Goal: Task Accomplishment & Management: Complete application form

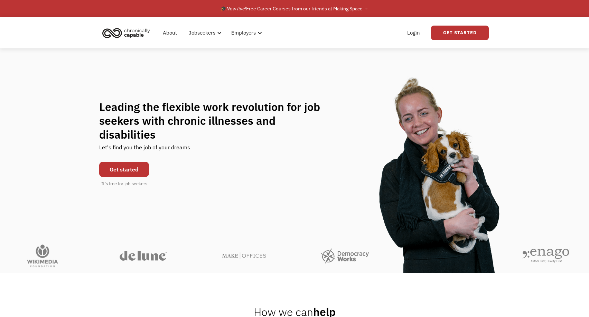
click at [133, 177] on link "Get started" at bounding box center [124, 169] width 50 height 15
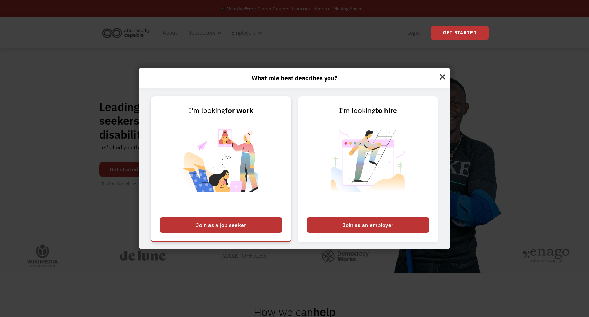
click at [223, 220] on div "Join as a job seeker" at bounding box center [221, 225] width 123 height 15
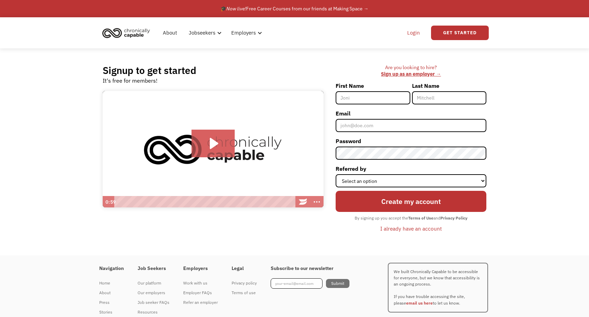
click at [411, 36] on link "Login" at bounding box center [413, 33] width 21 height 22
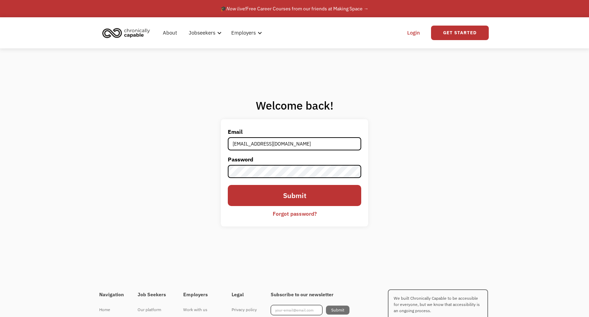
type input "saharsemer@gmail.com"
click at [228, 185] on input "Submit" at bounding box center [295, 195] width 134 height 21
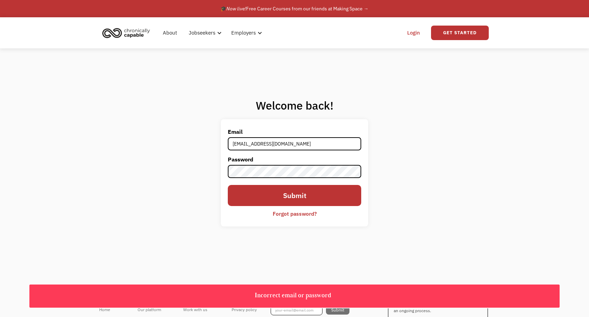
click at [282, 170] on form "Email saharsemer@gmail.com Password Submit Forgot password?" at bounding box center [295, 172] width 134 height 93
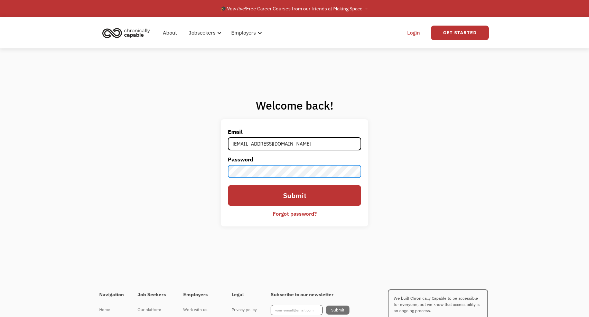
click at [228, 185] on input "Submit" at bounding box center [295, 195] width 134 height 21
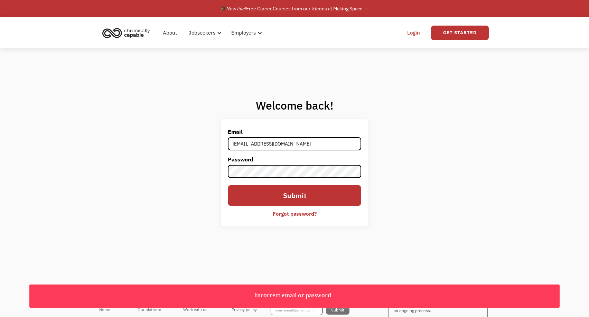
click at [281, 210] on div "Forgot password?" at bounding box center [295, 214] width 44 height 8
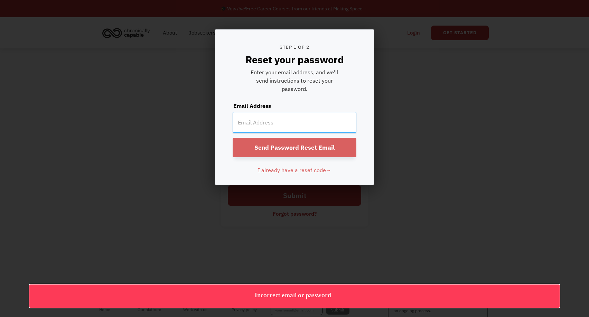
click at [270, 133] on input "Sign up Form" at bounding box center [295, 122] width 124 height 21
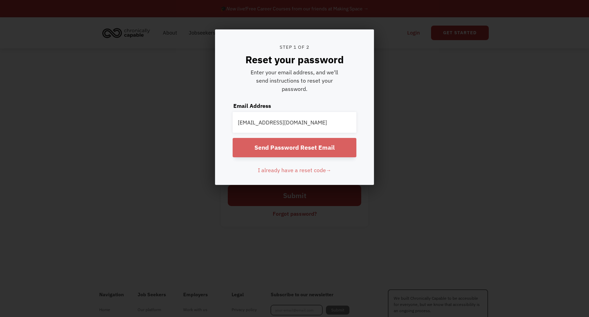
click at [253, 157] on input "Send Password Reset Email" at bounding box center [295, 147] width 124 height 19
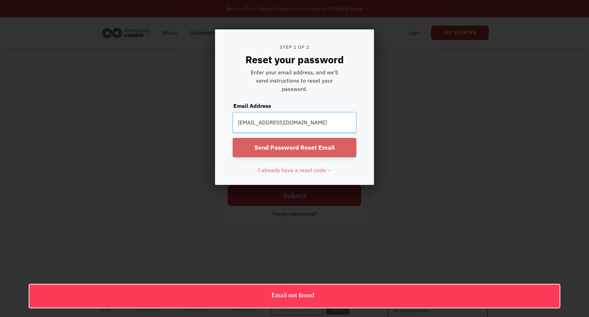
click at [295, 133] on input "saharsemer@gmail.com" at bounding box center [295, 122] width 124 height 21
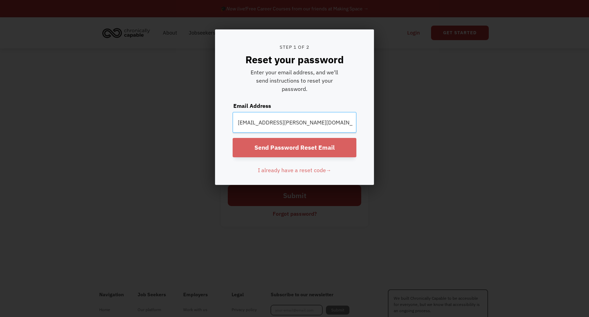
type input "sahar@semer.me"
click at [233, 138] on input "Send Password Reset Email" at bounding box center [295, 147] width 124 height 19
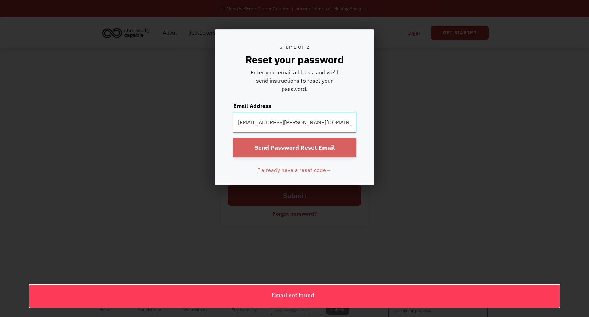
click at [302, 133] on input "sahar@semer.me" at bounding box center [295, 122] width 124 height 21
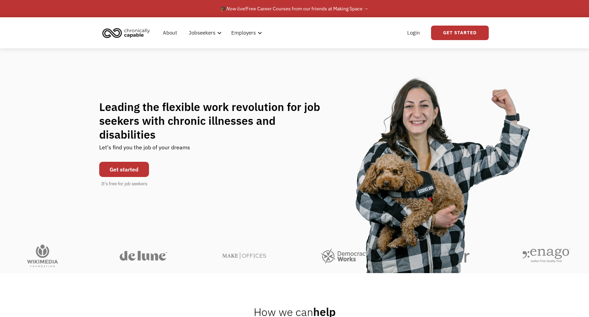
click at [148, 176] on link "Get started" at bounding box center [124, 169] width 50 height 15
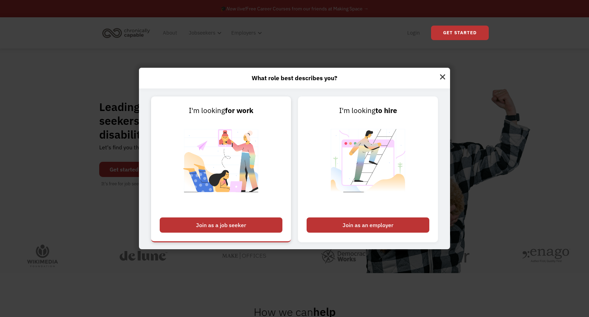
click at [211, 220] on div "Join as a job seeker" at bounding box center [221, 225] width 123 height 15
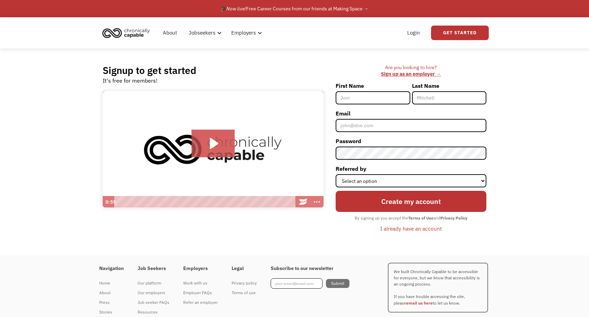
type input "Sahar"
type input "Semerkant"
type input "[EMAIL_ADDRESS][DOMAIN_NAME]"
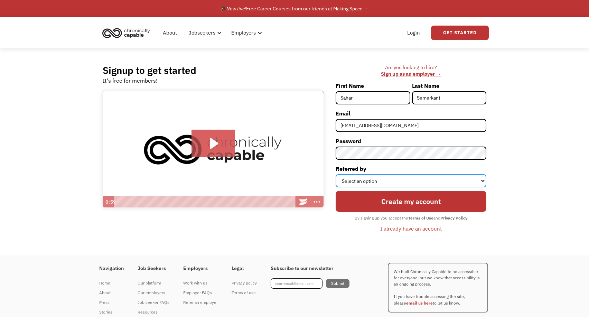
click at [336, 174] on select "Select an option Instagram Facebook Twitter Search Engine News Article Word of …" at bounding box center [411, 180] width 151 height 13
select select "Search Engine"
click option "Search Engine" at bounding box center [0, 0] width 0 height 0
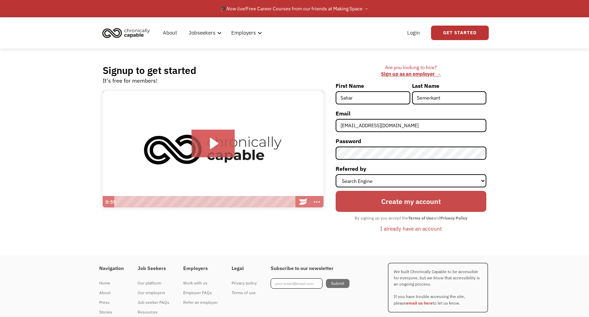
click at [392, 212] on input "Create my account" at bounding box center [411, 201] width 151 height 21
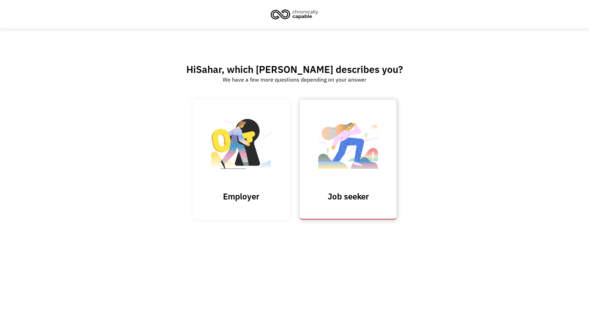
click at [339, 170] on img at bounding box center [348, 146] width 69 height 67
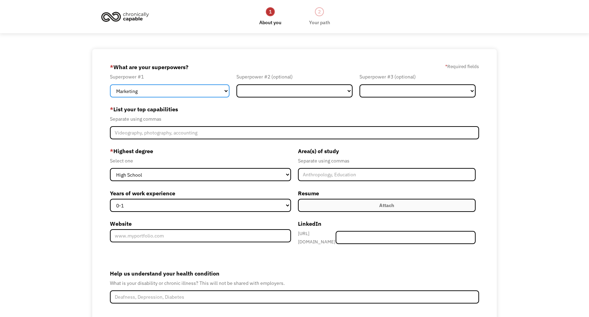
click at [110, 84] on select "Marketing Human Resources Finance Technology Operations Sales Industrial & Manu…" at bounding box center [170, 90] width 120 height 13
select select "Other"
click option "Other" at bounding box center [0, 0] width 0 height 0
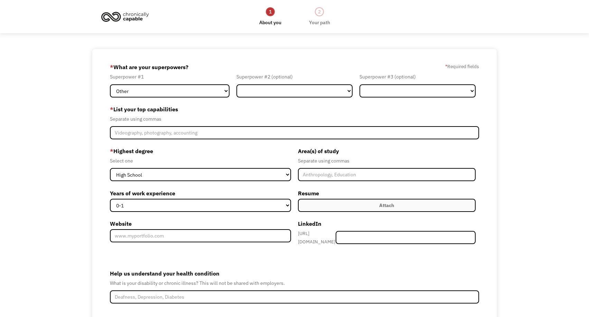
click at [248, 113] on label "* List your top capabilities" at bounding box center [294, 109] width 369 height 11
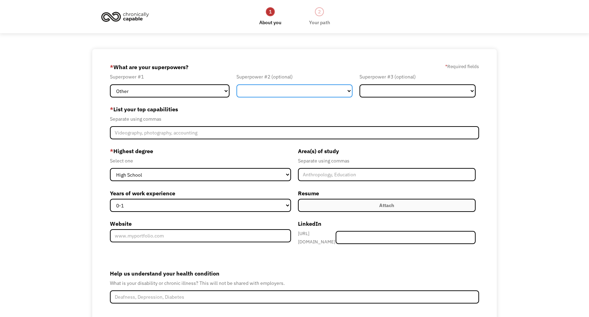
click at [237, 84] on select "Marketing Human Resources Finance Technology Operations Sales Industrial & Manu…" at bounding box center [295, 90] width 116 height 13
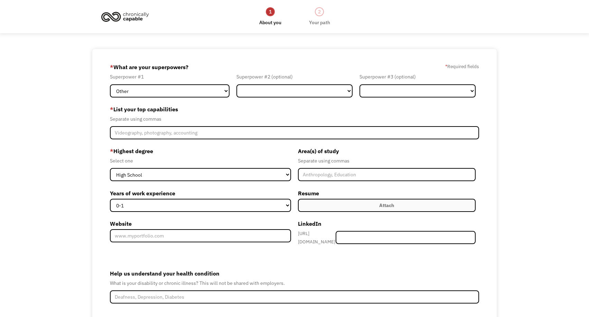
click at [231, 123] on div "Separate using commas" at bounding box center [294, 119] width 369 height 8
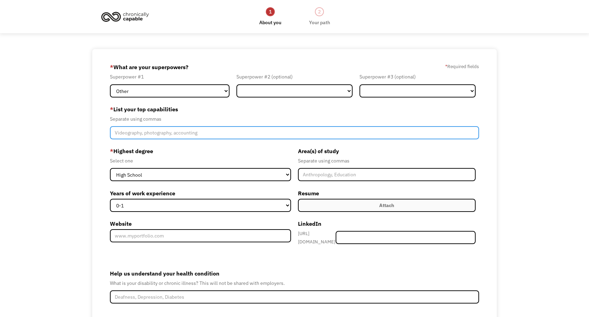
click at [213, 139] on input "Member-Create-Step1" at bounding box center [294, 132] width 369 height 13
type input "Writing, Editing, Creative Writing, Short Stories, Essays, Articles, Literature"
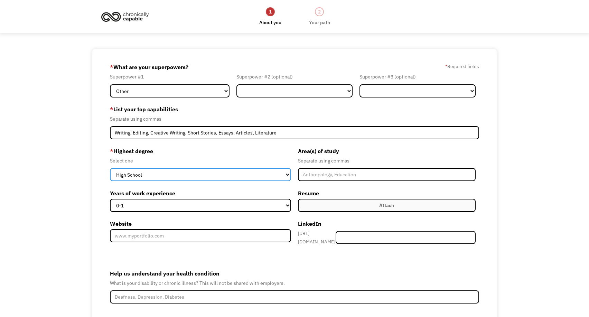
click at [110, 168] on select "High School Associates Bachelors Master's PhD" at bounding box center [200, 174] width 181 height 13
click option "Associates" at bounding box center [0, 0] width 0 height 0
select select "high school"
click option "High School" at bounding box center [0, 0] width 0 height 0
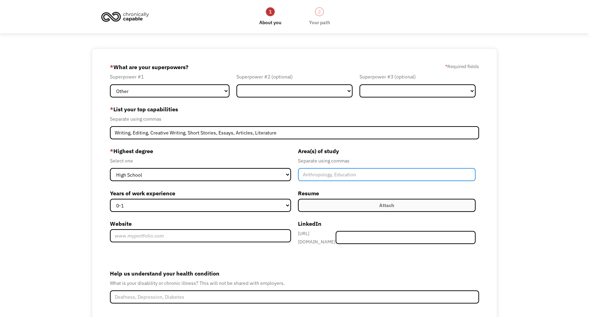
click at [328, 181] on input "Member-Create-Step1" at bounding box center [387, 174] width 178 height 13
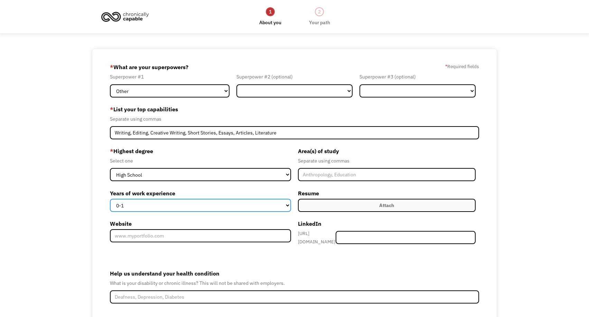
click at [110, 199] on select "0-1 2-4 5-10 11-15 15+" at bounding box center [200, 205] width 181 height 13
click at [277, 199] on label "Years of work experience" at bounding box center [200, 193] width 181 height 11
click at [277, 210] on select "0-1 2-4 5-10 11-15 15+" at bounding box center [200, 205] width 181 height 13
click at [330, 212] on label "Attach" at bounding box center [387, 205] width 178 height 13
click at [333, 212] on label "Attach" at bounding box center [387, 205] width 178 height 13
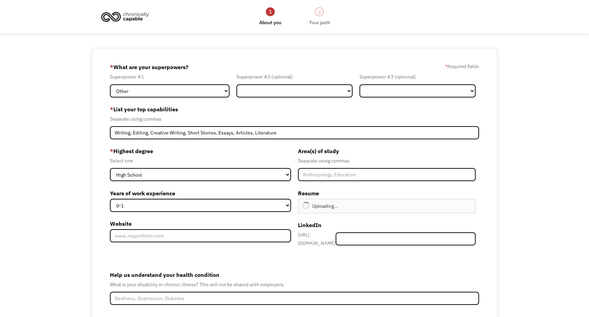
type input "Continue"
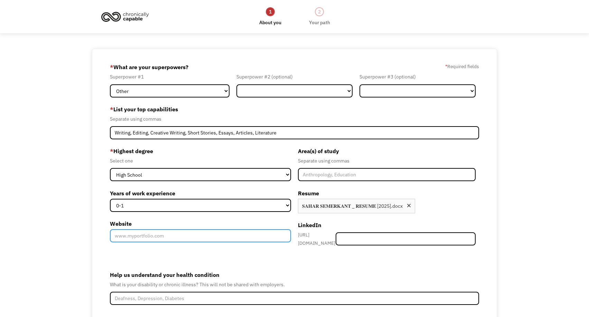
click at [152, 242] on input "Website" at bounding box center [200, 235] width 181 height 13
paste input "https://medium.com/serene-explorer"
type input "https://medium.com/serene-explorer"
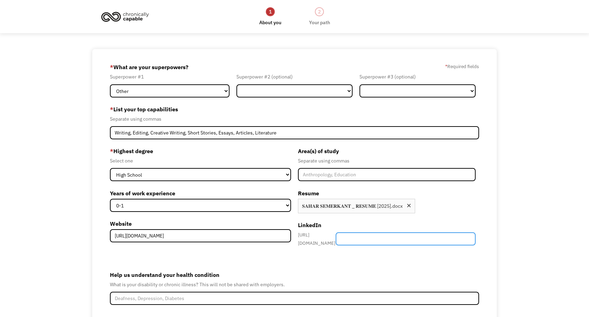
click at [383, 246] on input "Member-Create-Step1" at bounding box center [406, 238] width 140 height 13
paste input "sahar-semerkant/"
type input "sahar-semerkant/"
click at [367, 254] on div "Area(s) of study Separate using commas Resume Attach Uploading... 𝐒𝐀𝐇𝐀𝐑 𝐒𝐄𝐌𝐄𝐑𝐊𝐀…" at bounding box center [387, 200] width 185 height 108
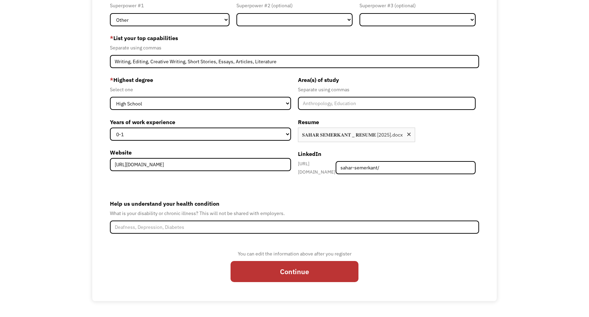
scroll to position [119, 0]
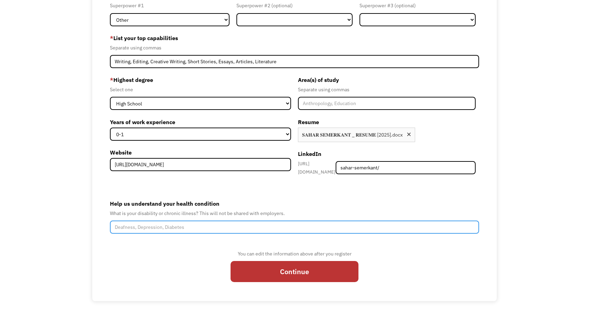
click at [203, 226] on input "Help us understand your health condition" at bounding box center [294, 227] width 369 height 13
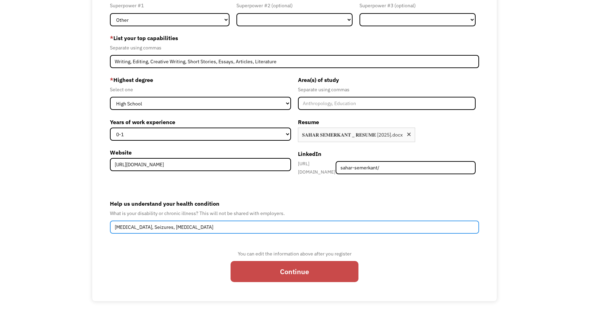
type input "Depression, Anxiety, Seizures, Autoimmune Encephalitis"
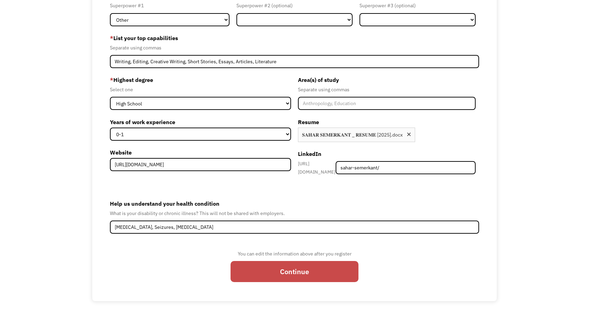
click at [289, 270] on input "Continue" at bounding box center [295, 271] width 128 height 21
type input "Please wait..."
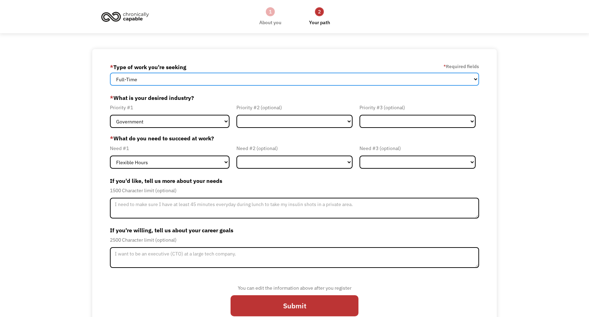
click at [110, 73] on select "Full-Time Part-Time Both Full-Time and Part-Time" at bounding box center [294, 79] width 369 height 13
select select "part-time"
click option "Part-Time" at bounding box center [0, 0] width 0 height 0
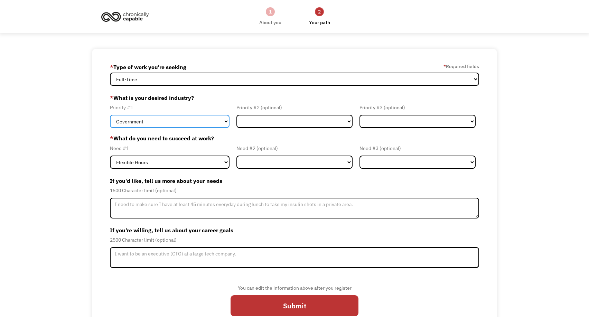
click at [110, 115] on select "Government Finance & Insurance Health & Social Care Tech & Engineering Creative…" at bounding box center [170, 121] width 120 height 13
select select "Creative & Design"
click option "Creative & Design" at bounding box center [0, 0] width 0 height 0
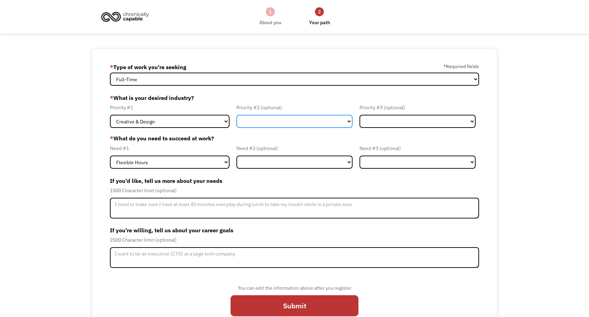
select select "Administrative"
click option "Administrative" at bounding box center [0, 0] width 0 height 0
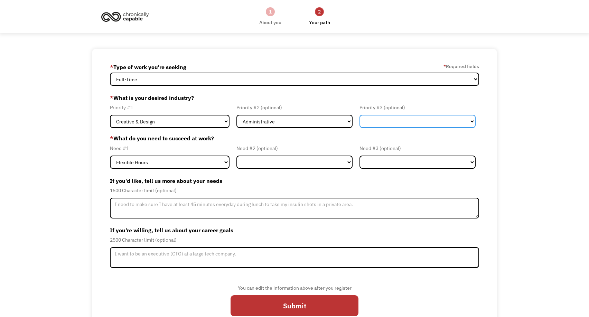
click at [360, 115] on select "Government Finance & Insurance Health & Social Care Tech & Engineering Creative…" at bounding box center [418, 121] width 116 height 13
select select "Education"
click option "Education" at bounding box center [0, 0] width 0 height 0
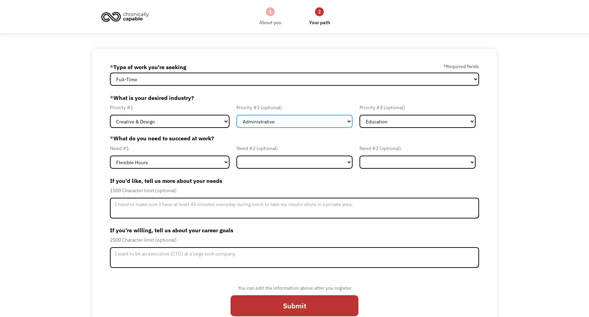
click at [237, 115] on select "Government Finance & Insurance Health & Social Care Tech & Engineering Creative…" at bounding box center [295, 121] width 116 height 13
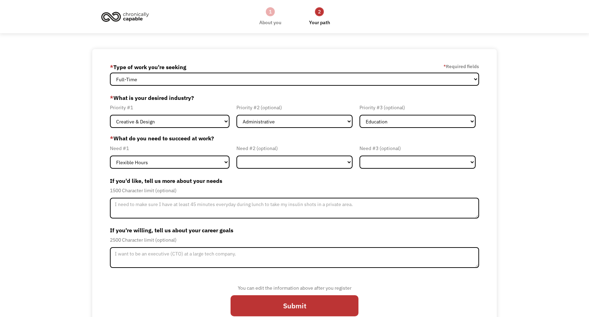
click at [296, 103] on label "* What is your desired industry?" at bounding box center [294, 97] width 369 height 11
click at [110, 156] on select "Flexible Hours Remote Work Service Animal On-site Accommodations Visual Support…" at bounding box center [170, 162] width 120 height 13
select select "Remote Work"
click option "Remote Work" at bounding box center [0, 0] width 0 height 0
click at [237, 156] on select "Flexible Hours Remote Work Service Animal On-site Accommodations Visual Support…" at bounding box center [295, 162] width 116 height 13
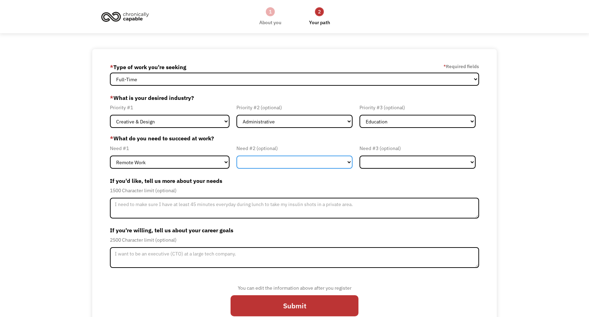
select select "Flexible Hours"
click option "Flexible Hours" at bounding box center [0, 0] width 0 height 0
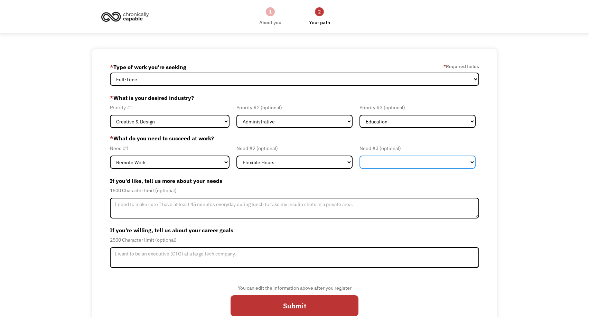
click at [360, 156] on select "Flexible Hours Remote Work Service Animal On-site Accommodations Visual Support…" at bounding box center [418, 162] width 116 height 13
select select "On-site Accommodations"
click option "On-site Accommodations" at bounding box center [0, 0] width 0 height 0
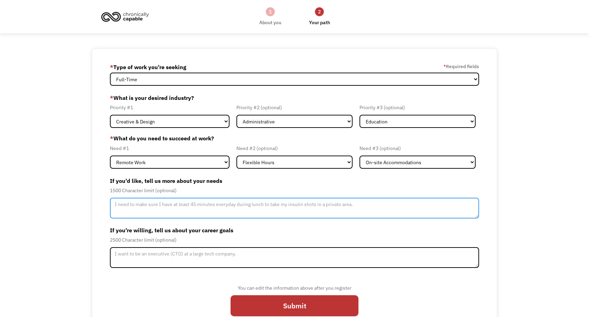
click at [228, 219] on textarea "Member-Update-Form-Step2" at bounding box center [294, 208] width 369 height 21
type textarea "I am sensitive to noise and crowds since they trigger anxiety attacks and seizu…"
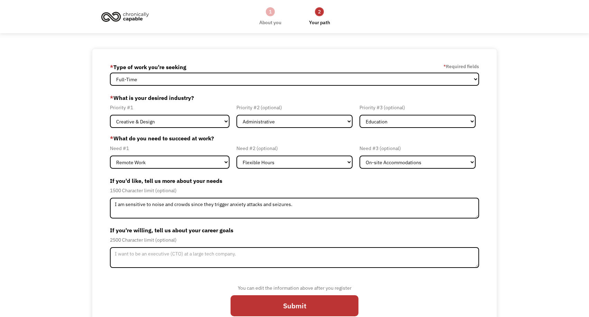
click at [275, 236] on label "If you're willing, tell us about your career goals" at bounding box center [294, 230] width 369 height 11
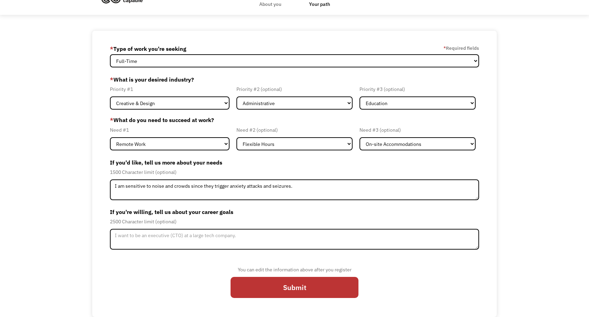
scroll to position [46, 0]
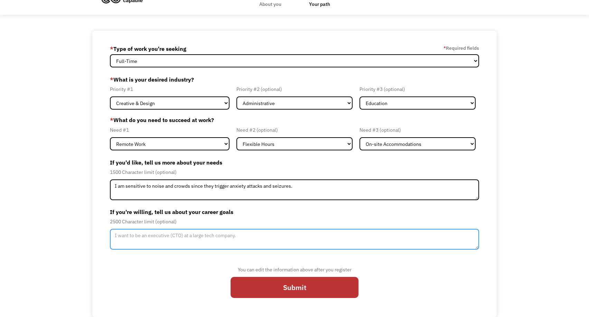
click at [235, 239] on textarea "Member-Update-Form-Step2" at bounding box center [294, 239] width 369 height 21
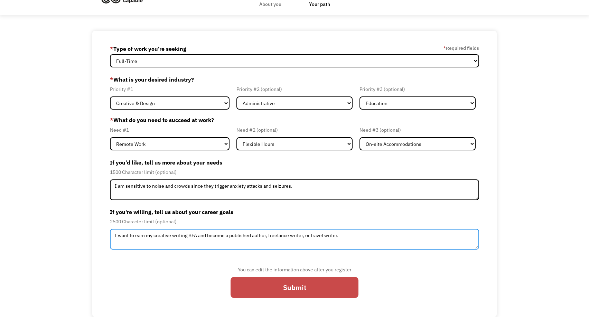
type textarea "I want to earn my creative writing BFA and become a published author, freelance…"
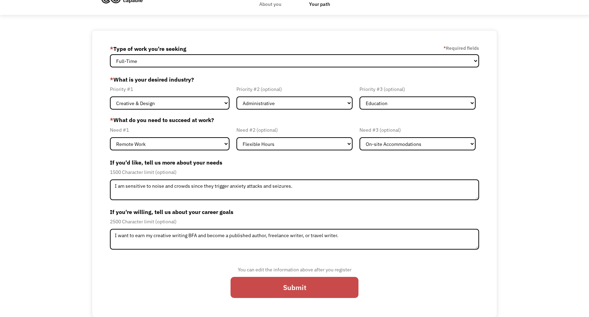
click at [297, 282] on input "Submit" at bounding box center [295, 287] width 128 height 21
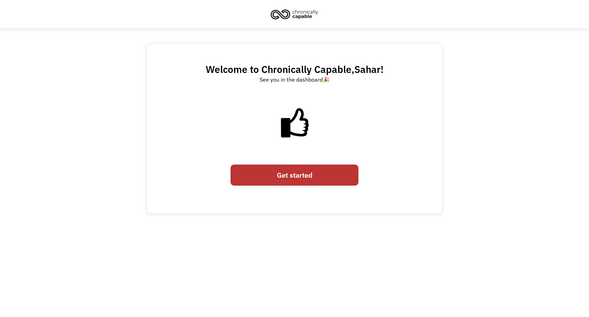
click at [301, 182] on link "Get started" at bounding box center [295, 175] width 128 height 21
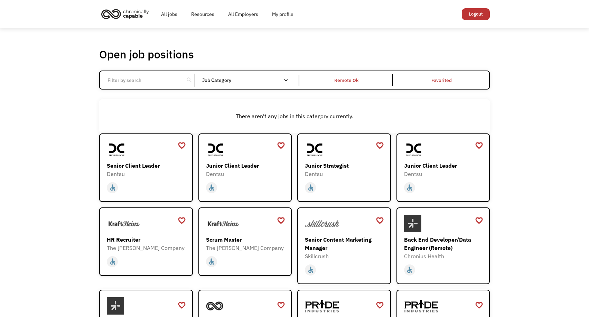
click at [163, 87] on input "Email Form" at bounding box center [141, 80] width 77 height 13
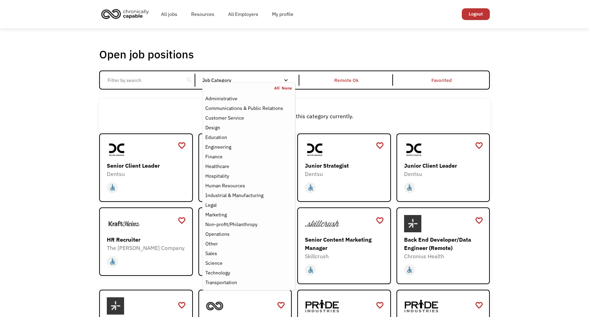
click at [219, 83] on div "Job Category" at bounding box center [248, 80] width 93 height 5
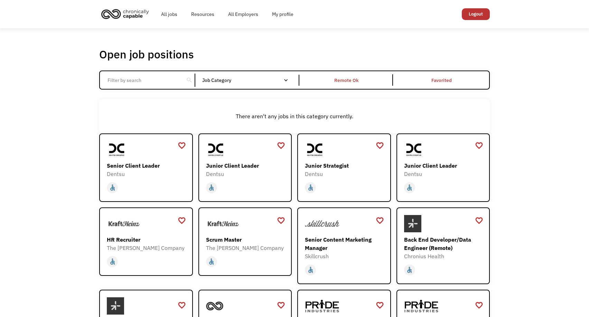
click at [219, 83] on div "Job Category" at bounding box center [248, 80] width 93 height 5
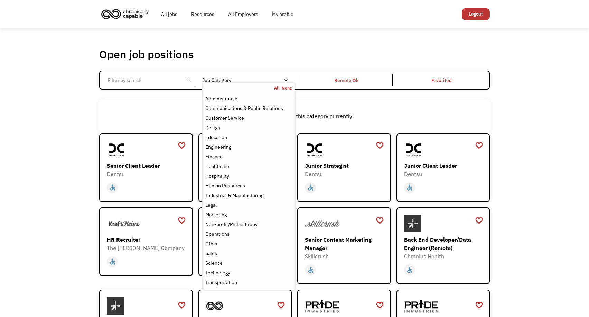
click at [228, 80] on div "search Filter by category Administration Communications & Public Relations Cust…" at bounding box center [294, 80] width 391 height 19
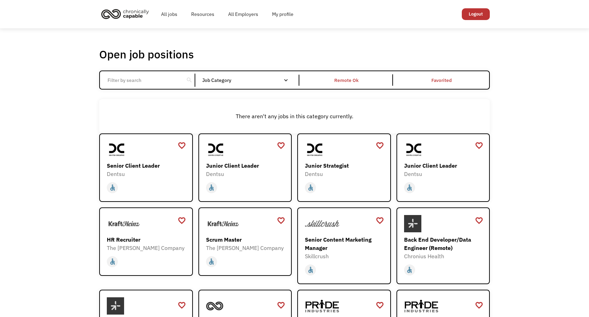
click at [228, 81] on div "search Filter by category Administration Communications & Public Relations Cust…" at bounding box center [294, 80] width 391 height 19
click at [228, 82] on div "Job Category" at bounding box center [248, 80] width 93 height 11
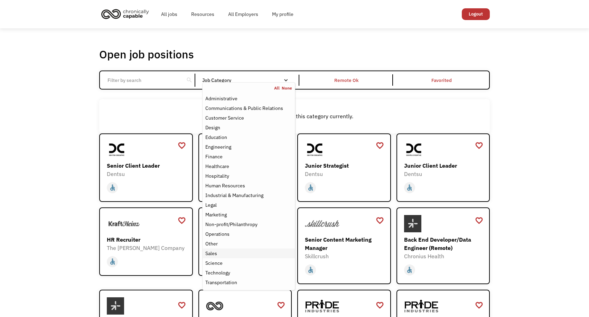
click at [240, 258] on div "Sales" at bounding box center [248, 253] width 87 height 8
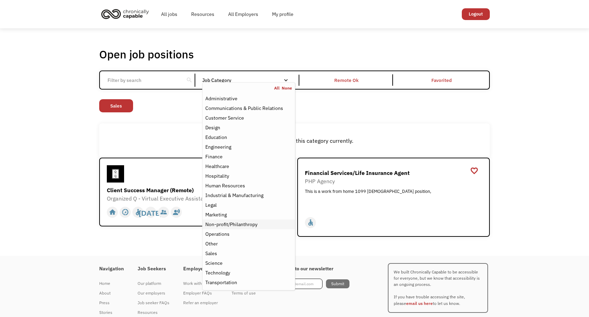
click at [232, 229] on div "Non-profit/Philanthropy" at bounding box center [231, 224] width 52 height 8
click at [220, 132] on div "Design" at bounding box center [212, 127] width 15 height 8
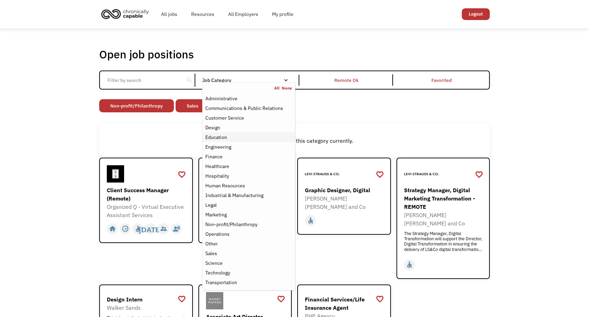
click at [219, 141] on div "Education" at bounding box center [216, 137] width 22 height 8
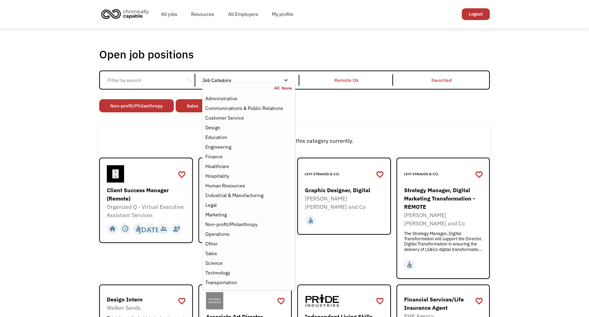
click at [182, 131] on div "There aren't any jobs in this category currently." at bounding box center [294, 140] width 391 height 34
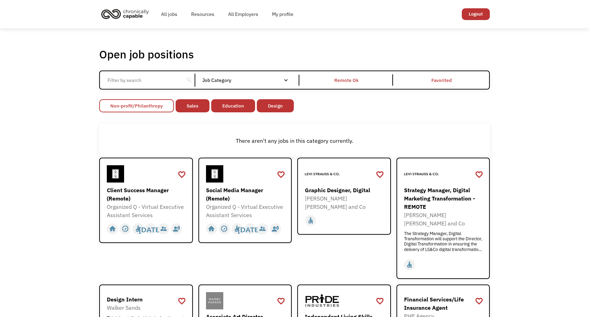
click at [174, 112] on link "Non-profit/Philanthropy" at bounding box center [136, 105] width 75 height 13
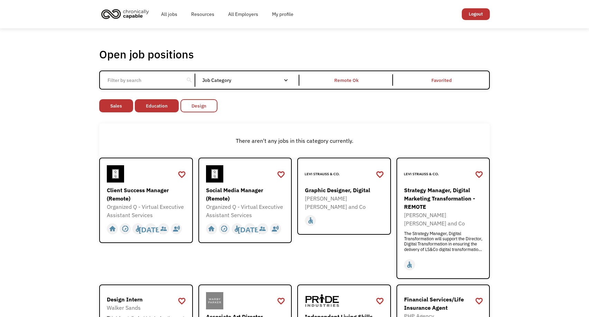
click at [210, 112] on link "Design" at bounding box center [199, 105] width 37 height 13
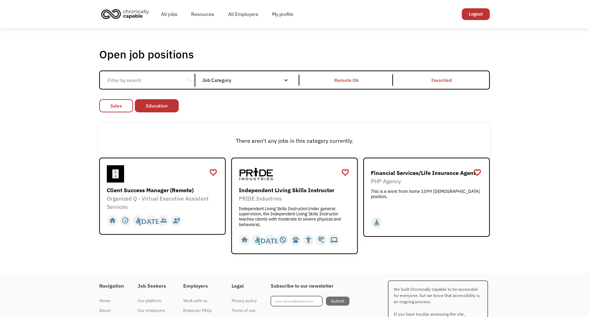
click at [118, 111] on link "Sales" at bounding box center [116, 105] width 34 height 13
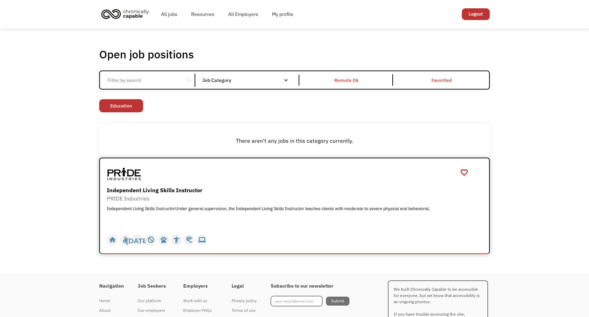
click at [164, 194] on div "Independent Living Skills Instructor" at bounding box center [295, 190] width 377 height 8
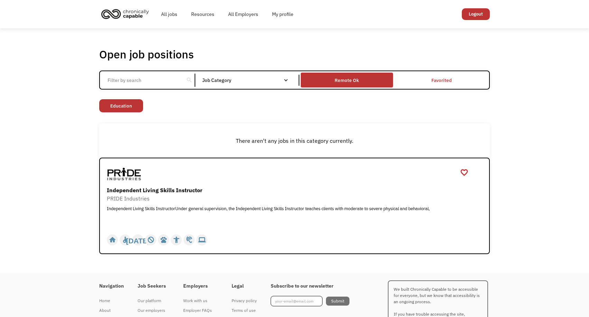
click at [380, 86] on div "Remote Ok" at bounding box center [347, 79] width 92 height 11
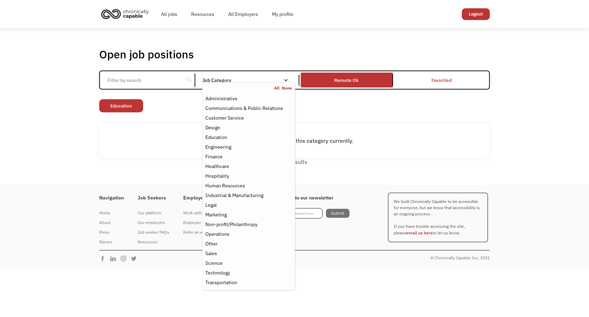
click at [253, 83] on div "Job Category" at bounding box center [248, 80] width 93 height 5
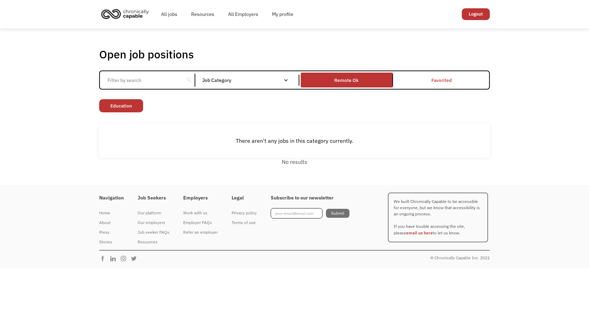
click at [253, 83] on div "Job Category" at bounding box center [248, 80] width 93 height 5
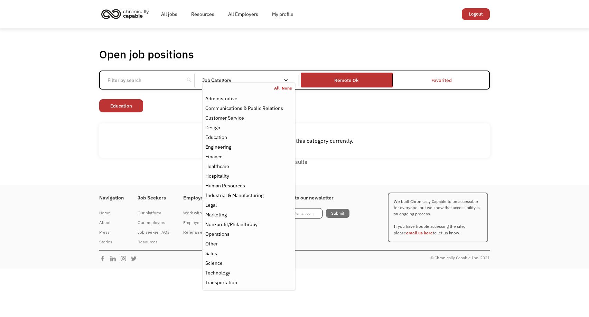
click at [277, 91] on link "All" at bounding box center [278, 88] width 8 height 6
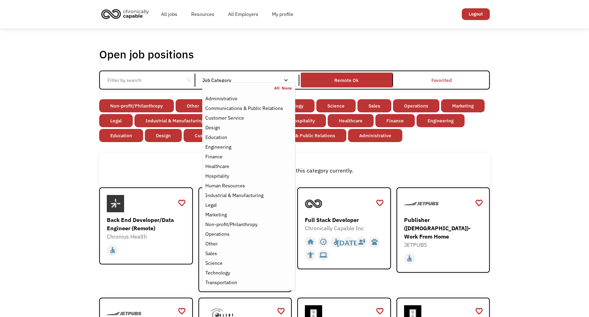
click at [312, 144] on div "Non-profit/Philanthropy Other Transportation Technology Science Sales Operation…" at bounding box center [294, 121] width 391 height 45
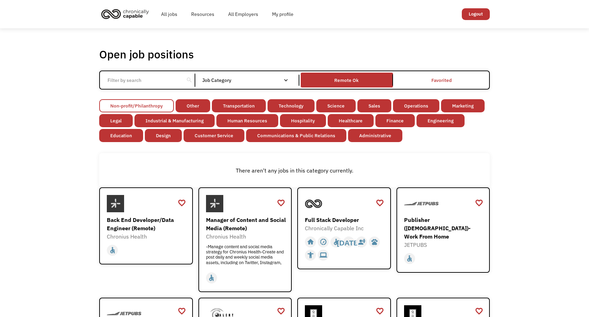
click at [118, 108] on link "Non-profit/Philanthropy" at bounding box center [136, 105] width 75 height 13
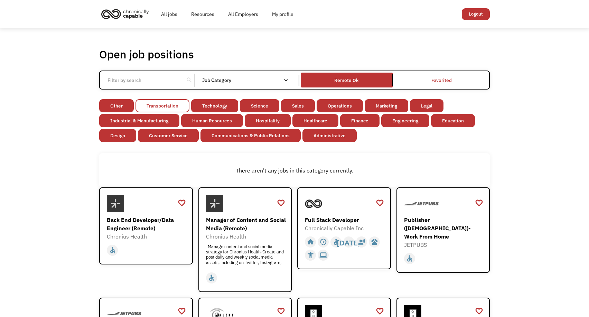
click at [177, 110] on link "Transportation" at bounding box center [163, 105] width 54 height 13
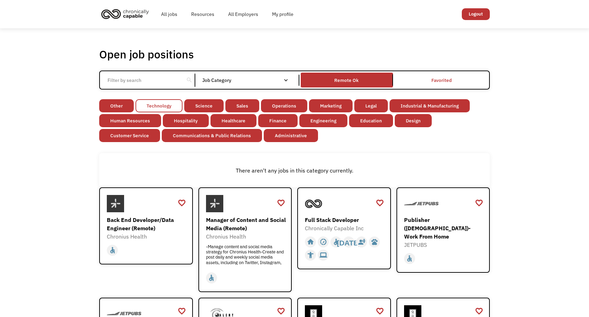
click at [165, 112] on link "Technology" at bounding box center [159, 105] width 47 height 13
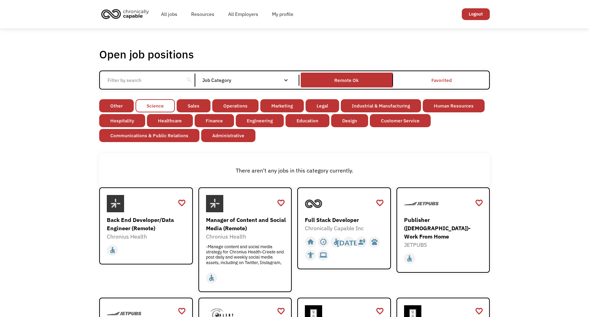
click at [169, 112] on link "Science" at bounding box center [155, 105] width 39 height 13
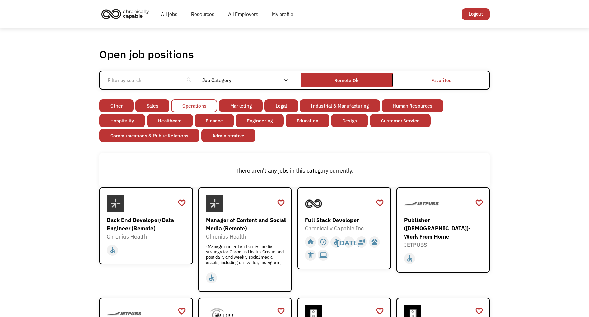
click at [191, 112] on link "Operations" at bounding box center [194, 105] width 46 height 13
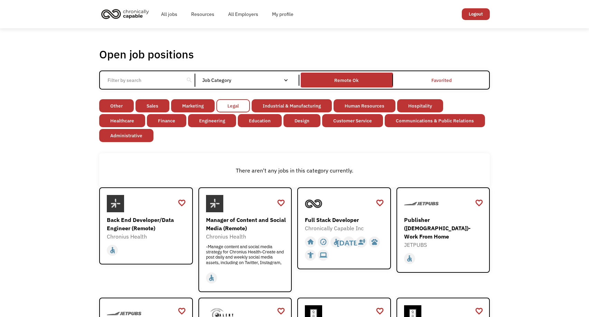
click at [250, 108] on link "Legal" at bounding box center [234, 105] width 34 height 13
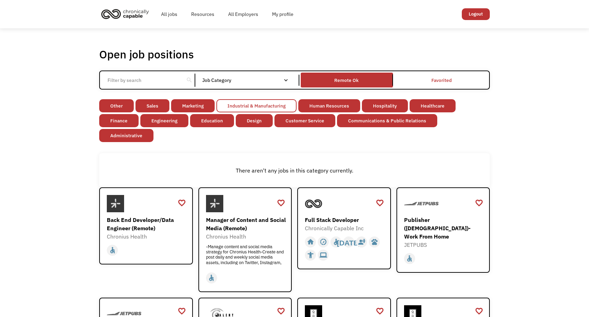
click at [252, 112] on link "Industrial & Manufacturing" at bounding box center [257, 105] width 80 height 13
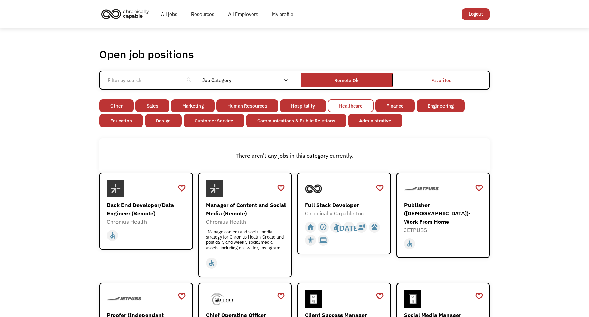
click at [374, 112] on link "Healthcare" at bounding box center [351, 105] width 46 height 13
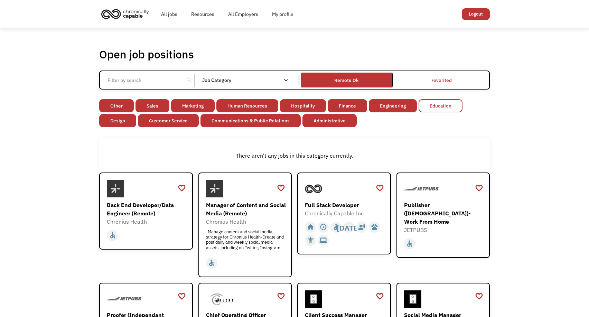
click at [407, 112] on link "Engineering" at bounding box center [393, 105] width 48 height 13
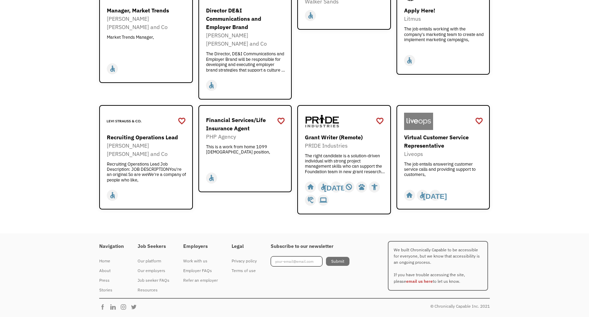
scroll to position [628, 0]
click at [331, 153] on div "The right candidate is a solution-driven individual with strong project managem…" at bounding box center [345, 163] width 80 height 21
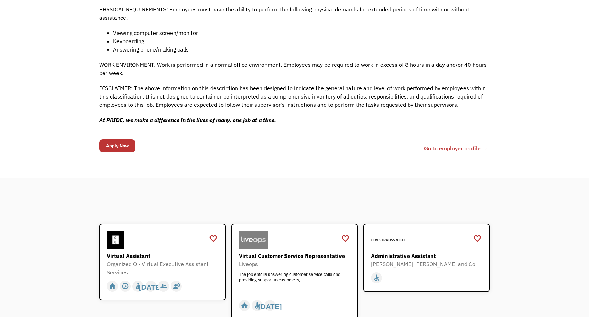
scroll to position [776, 0]
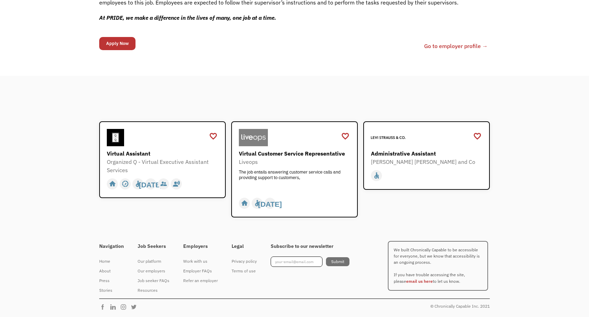
click at [424, 50] on link "Go to employer profile →" at bounding box center [456, 46] width 64 height 8
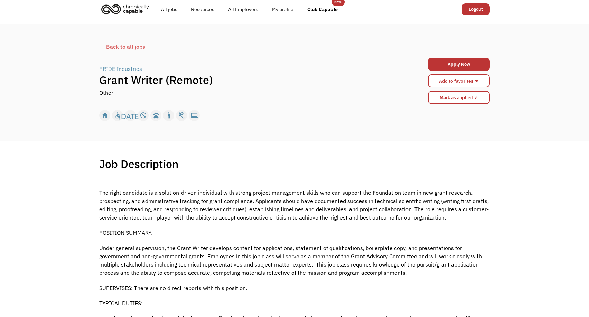
scroll to position [0, 0]
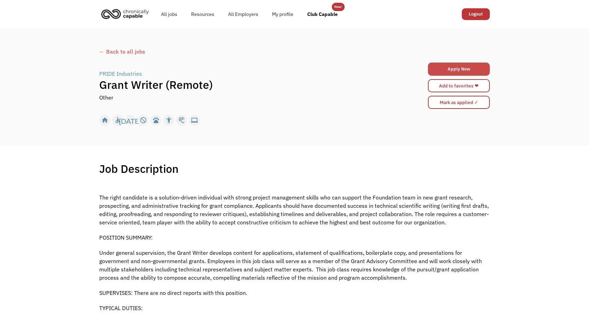
click at [438, 74] on link "Apply Now" at bounding box center [459, 69] width 62 height 13
click at [108, 54] on div "← Back to all jobs" at bounding box center [294, 51] width 391 height 8
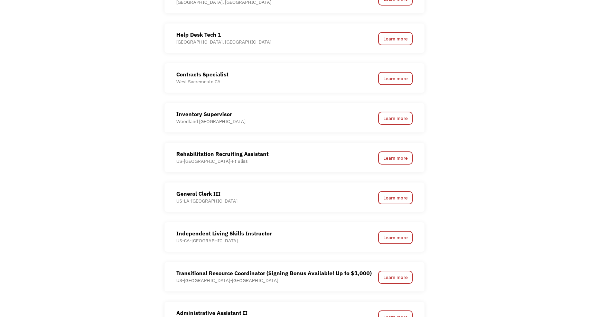
scroll to position [917, 0]
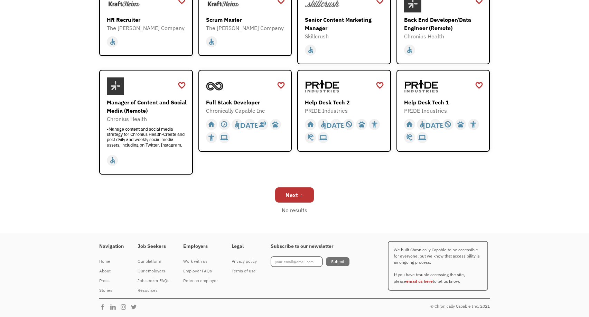
scroll to position [208, 0]
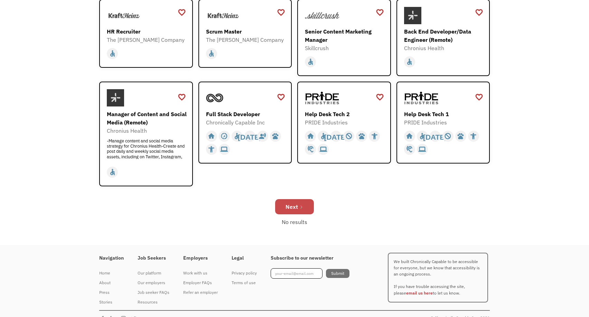
click at [288, 214] on link "Next" at bounding box center [294, 206] width 39 height 15
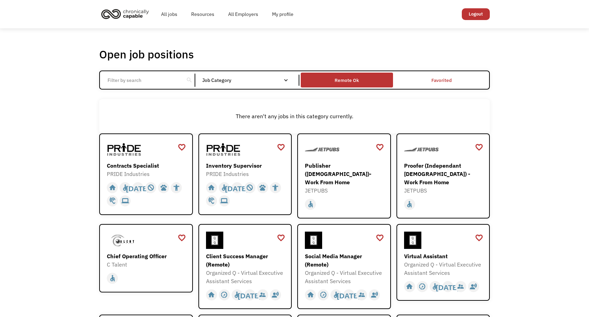
click at [339, 83] on div "Remote Ok" at bounding box center [347, 80] width 24 height 8
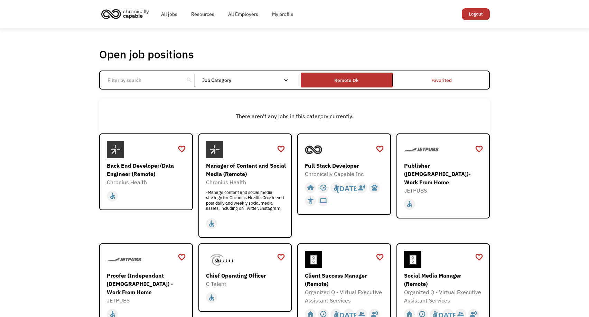
click at [160, 90] on div "search Filter by category Administration Communications & Public Relations Cust…" at bounding box center [294, 80] width 391 height 19
click at [157, 87] on input "Email Form" at bounding box center [141, 80] width 77 height 13
type input "Writer"
click input "Email Form" at bounding box center [0, 0] width 0 height 0
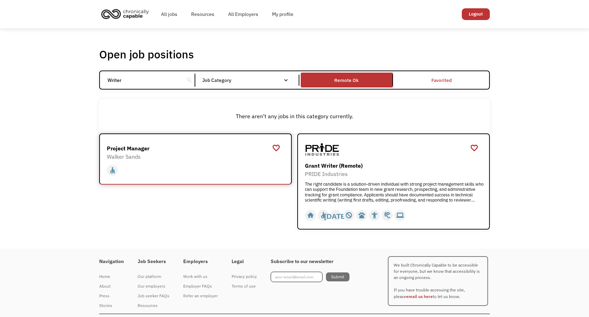
click at [227, 177] on div "home slow_motion_video accessible today not_interested supervisor_account recor…" at bounding box center [196, 170] width 179 height 13
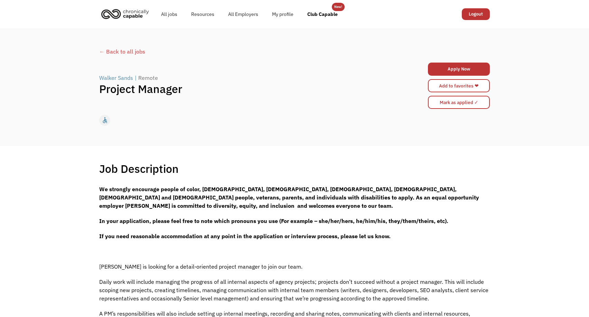
click at [133, 82] on div "Walker Sands" at bounding box center [116, 78] width 34 height 8
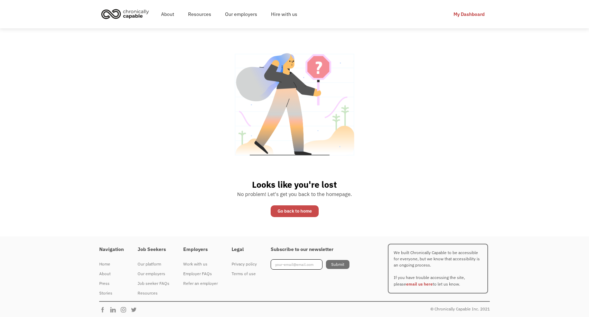
click at [298, 217] on link "Go back to home" at bounding box center [295, 211] width 48 height 12
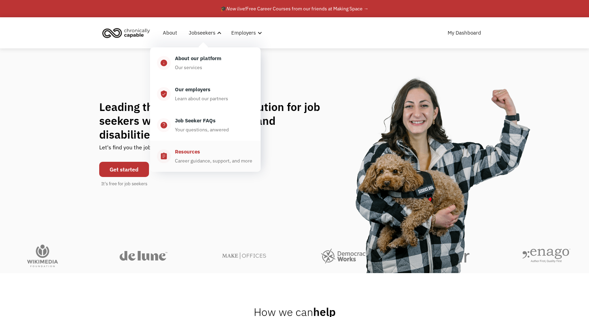
click at [189, 156] on div "Resources" at bounding box center [187, 152] width 25 height 8
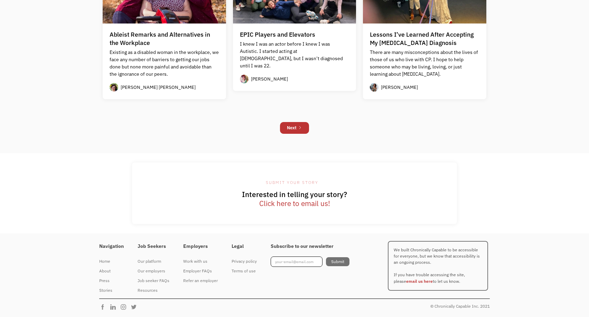
scroll to position [917, 0]
click at [294, 119] on div "Next" at bounding box center [294, 128] width 391 height 19
click at [293, 124] on div "Next" at bounding box center [292, 128] width 10 height 8
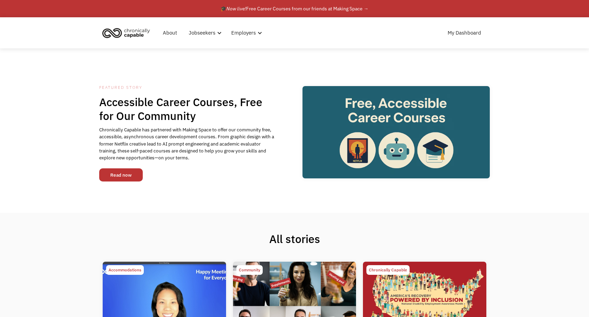
click at [111, 182] on link "Read now" at bounding box center [121, 174] width 44 height 13
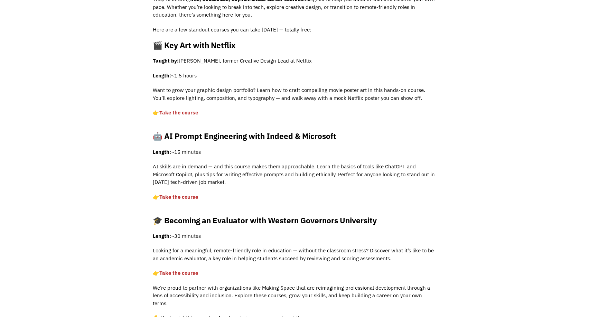
scroll to position [282, 0]
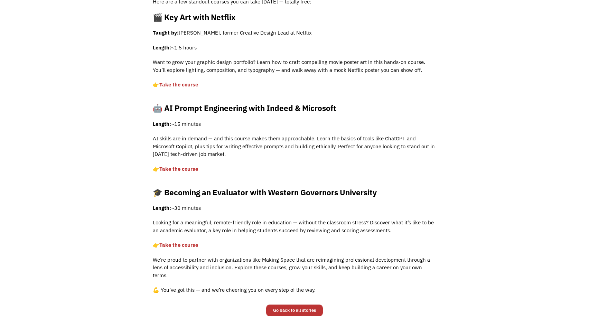
click at [177, 113] on strong "🤖 AI Prompt Engineering with Indeed & Microsoft" at bounding box center [245, 108] width 184 height 10
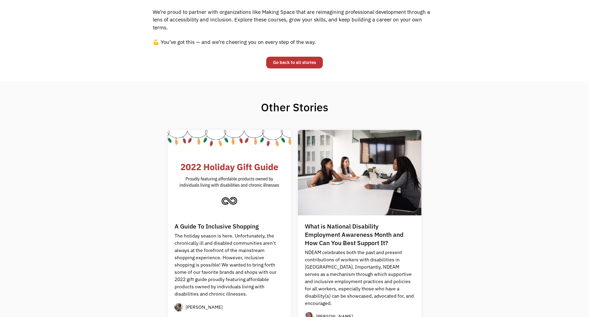
scroll to position [530, 0]
